Goal: Task Accomplishment & Management: Use online tool/utility

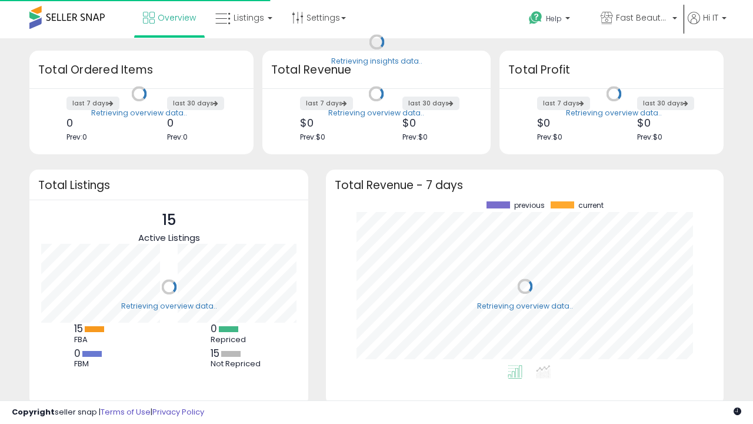
scroll to position [164, 374]
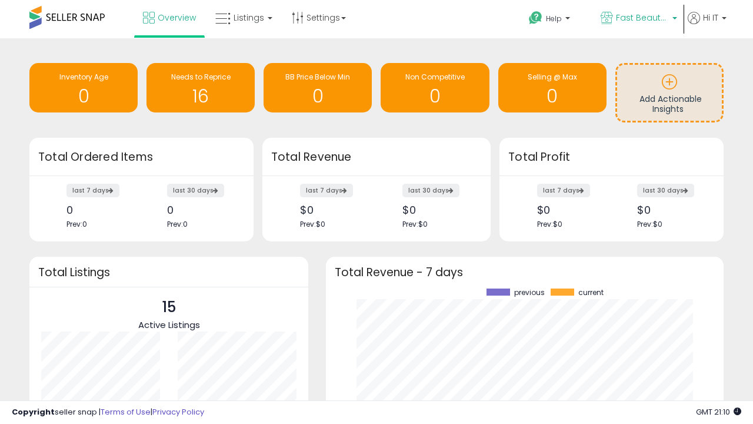
click at [638, 19] on span "Fast Beauty ([GEOGRAPHIC_DATA])" at bounding box center [642, 18] width 53 height 12
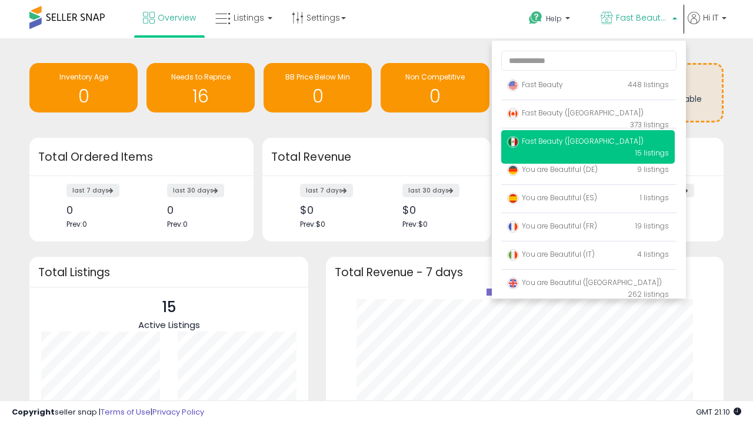
click at [588, 256] on span "You are Beautiful (IT)" at bounding box center [551, 254] width 88 height 10
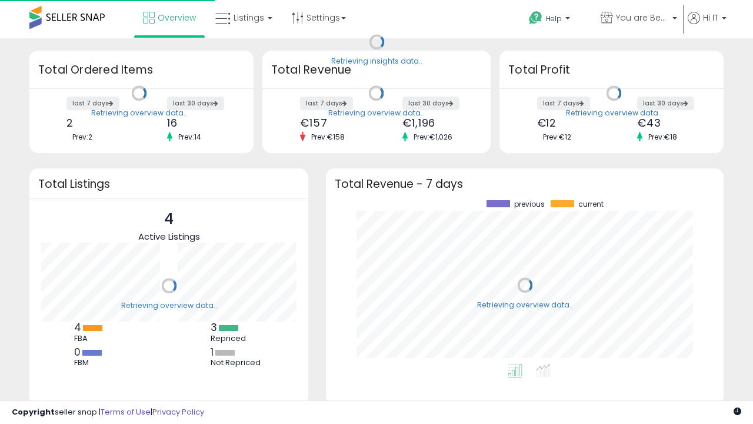
scroll to position [164, 374]
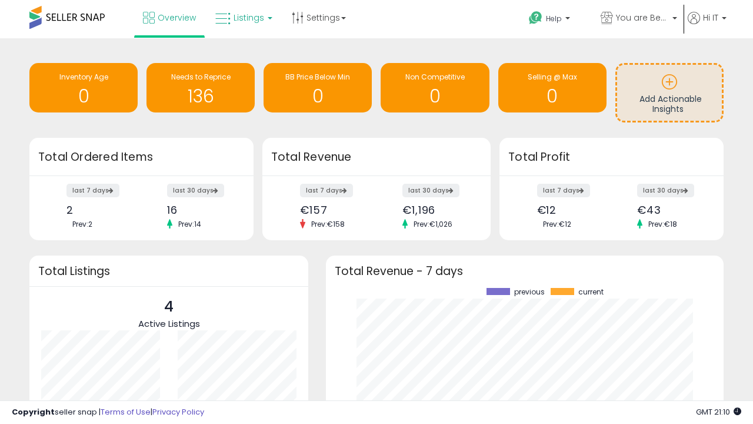
click at [242, 18] on span "Listings" at bounding box center [249, 18] width 31 height 12
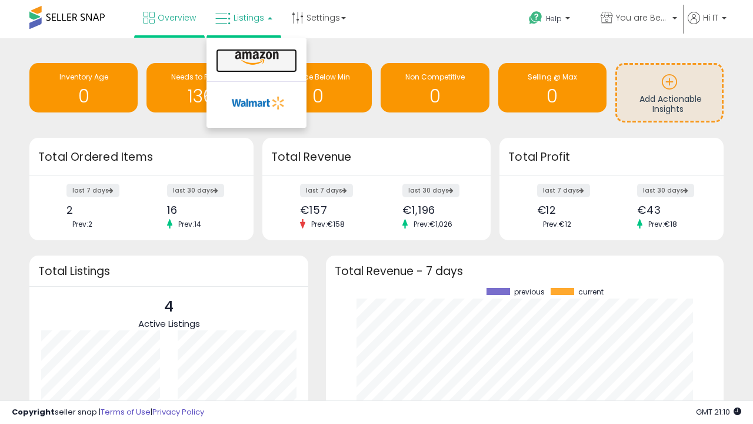
click at [255, 58] on icon at bounding box center [256, 58] width 51 height 15
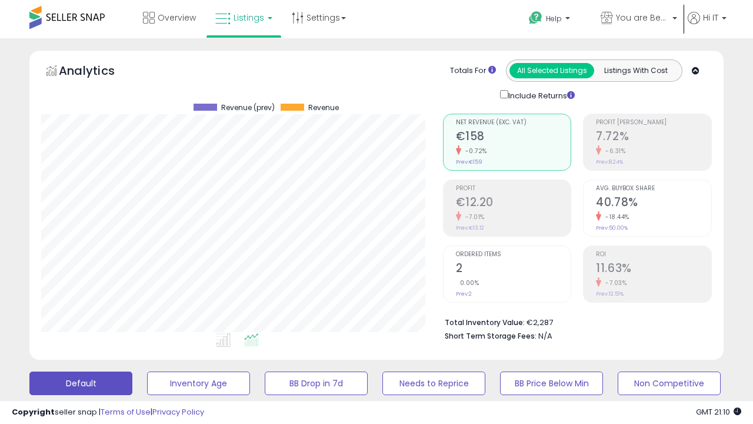
scroll to position [241, 401]
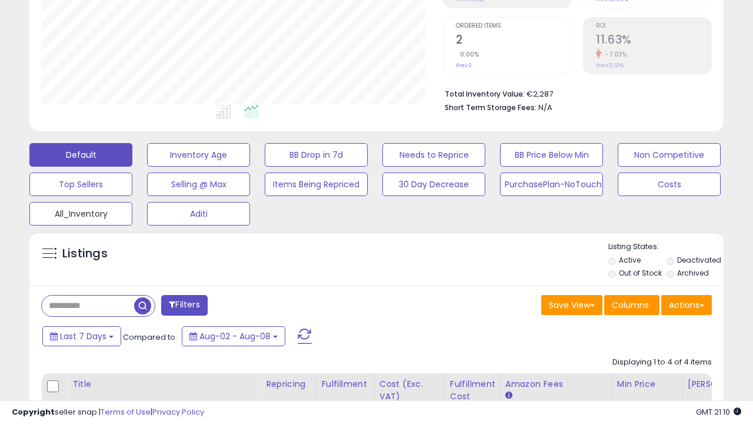
click at [147, 166] on button "All_Inventory" at bounding box center [198, 155] width 103 height 24
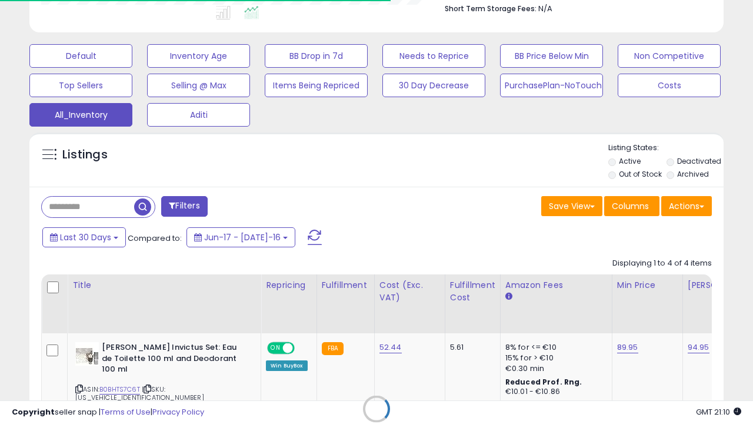
scroll to position [0, 9]
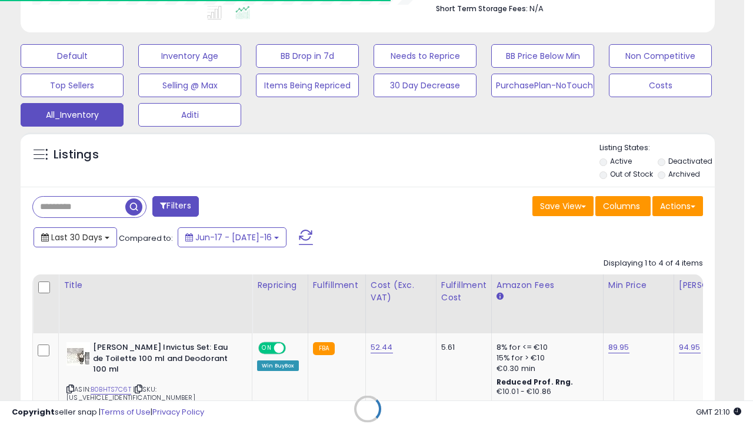
click at [75, 236] on span "Last 30 Days" at bounding box center [76, 237] width 51 height 12
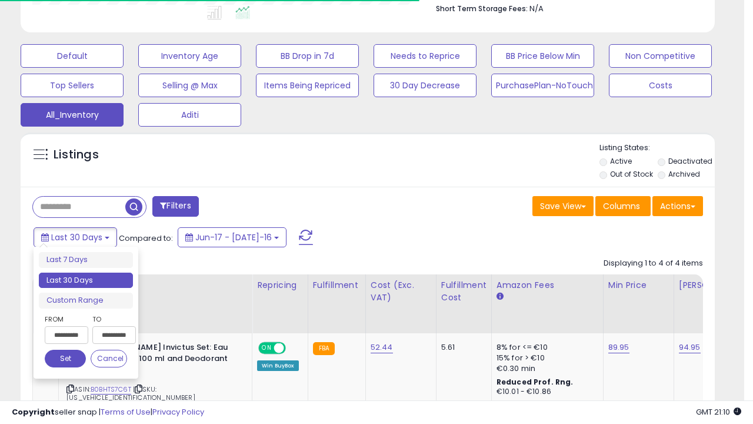
click at [86, 280] on li "Last 30 Days" at bounding box center [86, 280] width 94 height 16
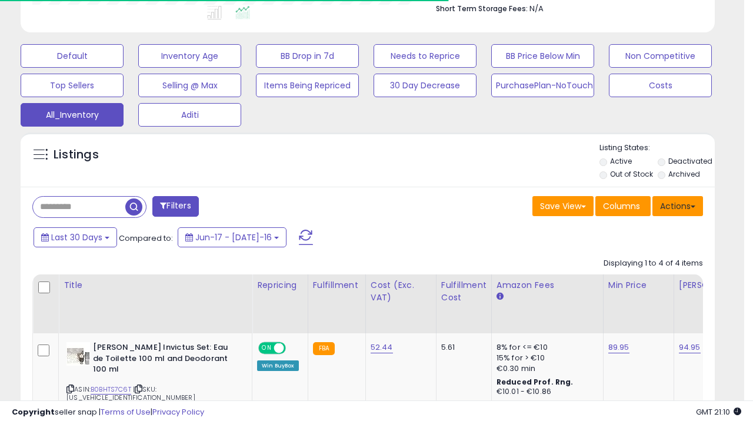
click at [678, 205] on button "Actions" at bounding box center [677, 206] width 51 height 20
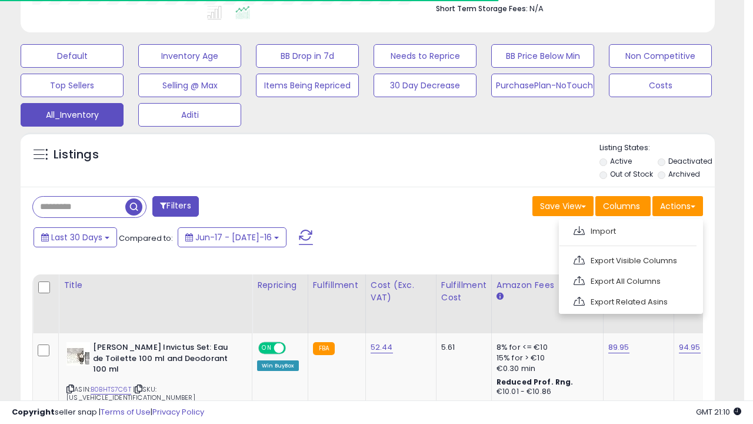
click at [629, 279] on link "Export All Columns" at bounding box center [629, 281] width 129 height 18
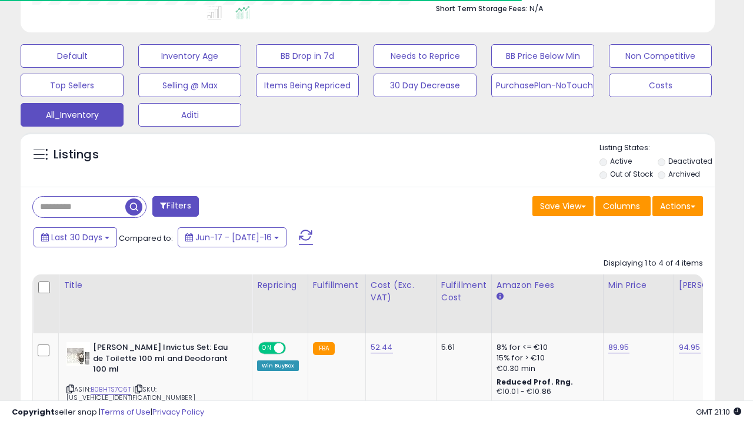
scroll to position [241, 401]
